Goal: Information Seeking & Learning: Learn about a topic

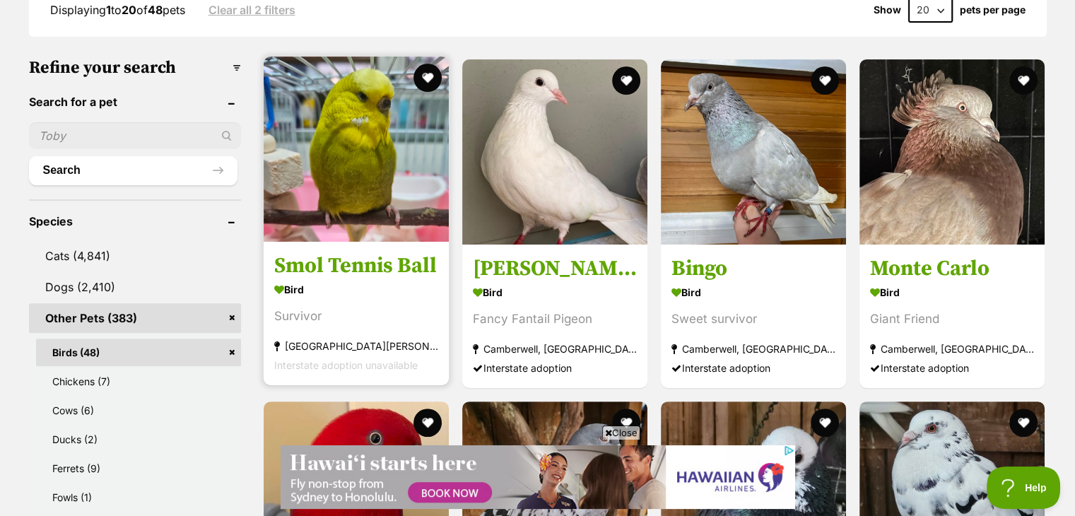
click at [370, 264] on h3 "Smol Tennis Ball" at bounding box center [356, 265] width 164 height 27
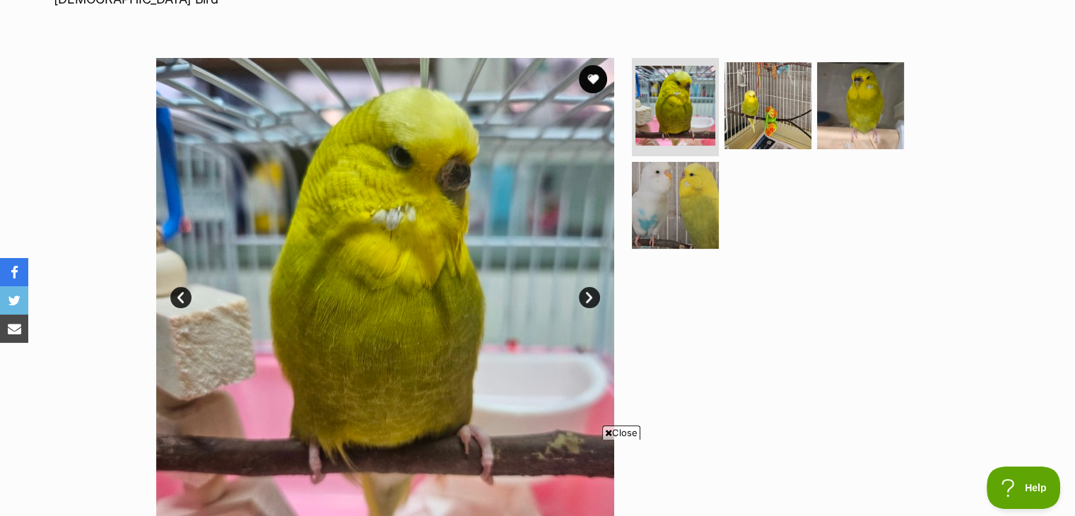
drag, startPoint x: 1085, startPoint y: 42, endPoint x: 1085, endPoint y: 80, distance: 38.2
click at [686, 221] on img at bounding box center [675, 205] width 91 height 91
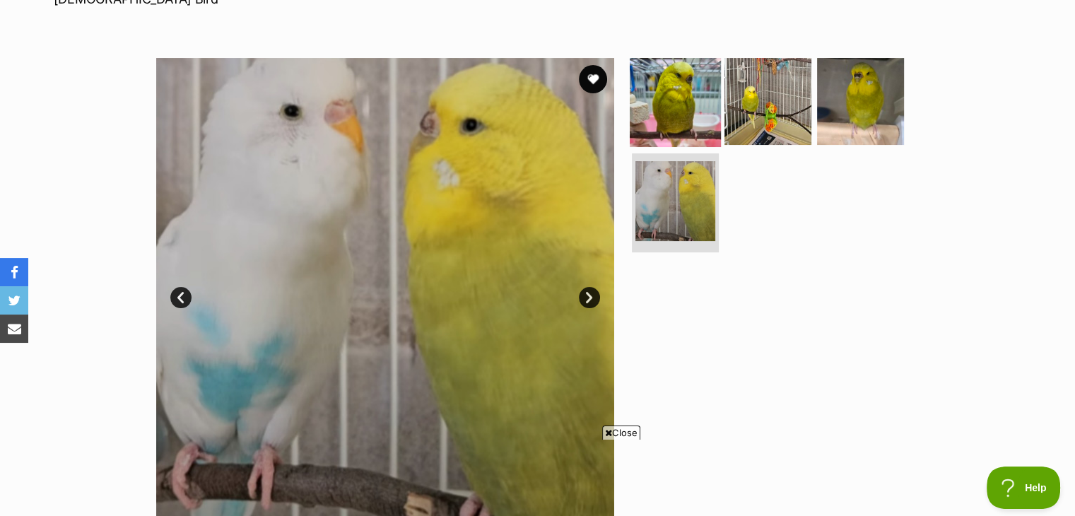
click at [684, 105] on img at bounding box center [675, 100] width 91 height 91
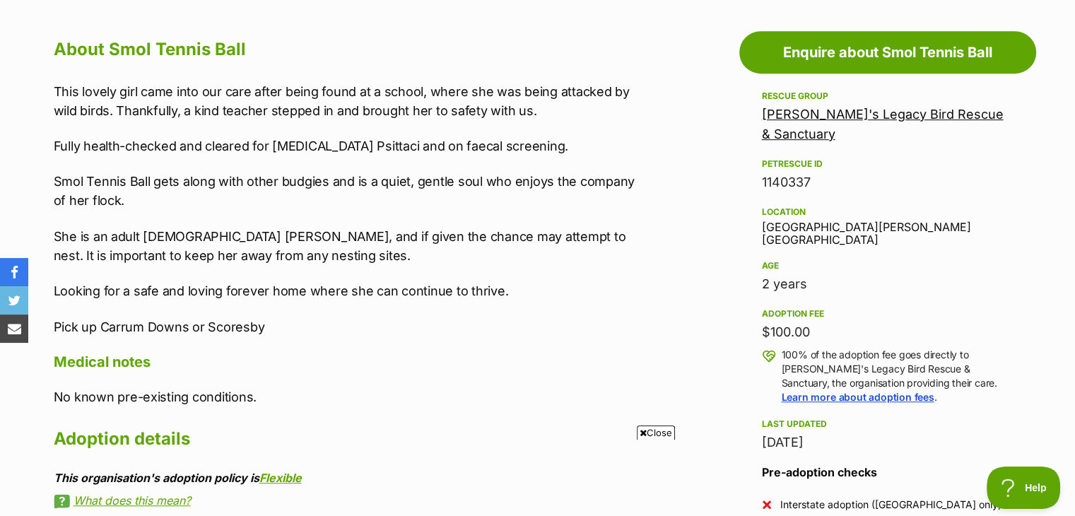
scroll to position [790, 0]
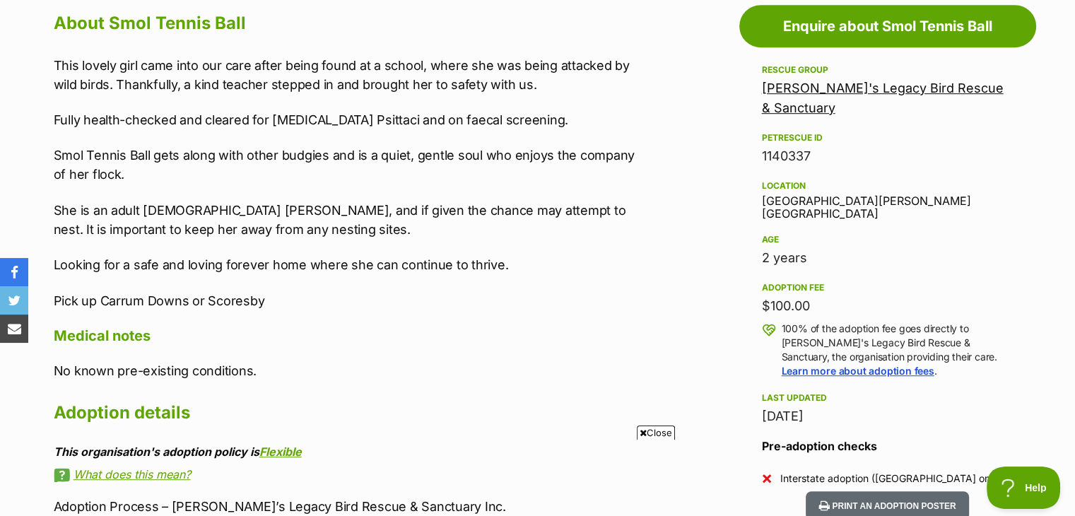
click at [953, 88] on link "[PERSON_NAME]'s Legacy Bird Rescue & Sanctuary" at bounding box center [883, 98] width 242 height 35
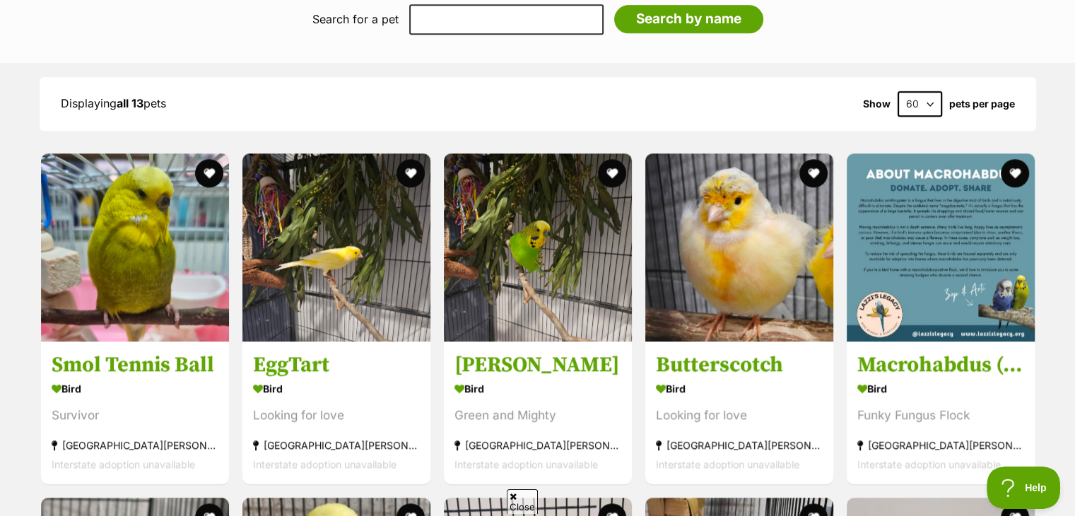
drag, startPoint x: 1085, startPoint y: 43, endPoint x: 1082, endPoint y: 258, distance: 214.9
click at [1075, 258] on html "Skip to main content Log in to favourite this pet Log in Or sign up Search PetR…" at bounding box center [537, 227] width 1075 height 3370
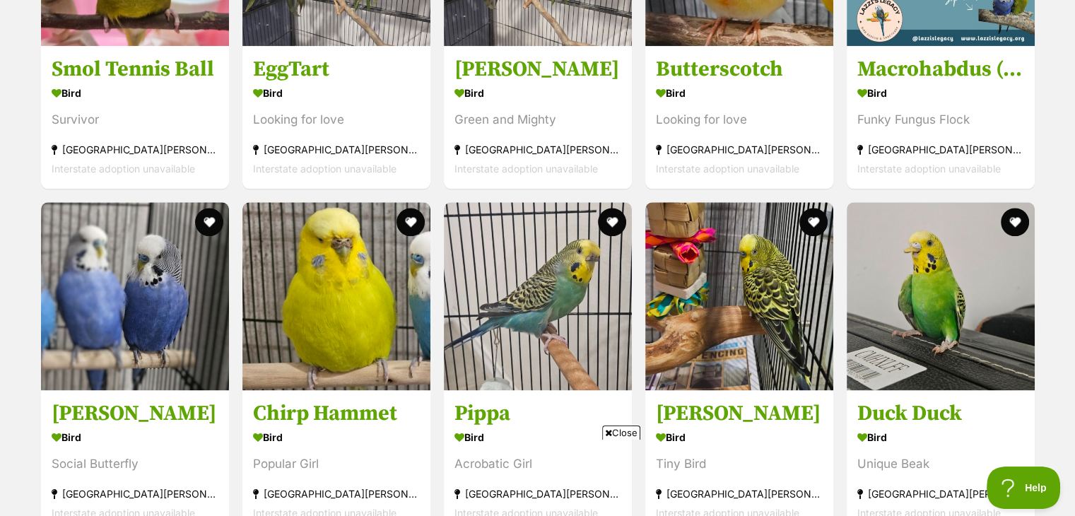
scroll to position [2067, 0]
